Goal: Task Accomplishment & Management: Complete application form

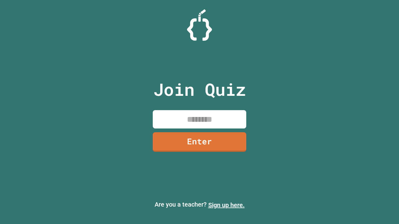
click at [226, 205] on link "Sign up here." at bounding box center [226, 205] width 36 height 7
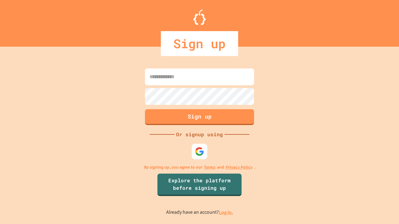
click at [226, 213] on link "Log in." at bounding box center [226, 212] width 14 height 7
